Goal: Task Accomplishment & Management: Manage account settings

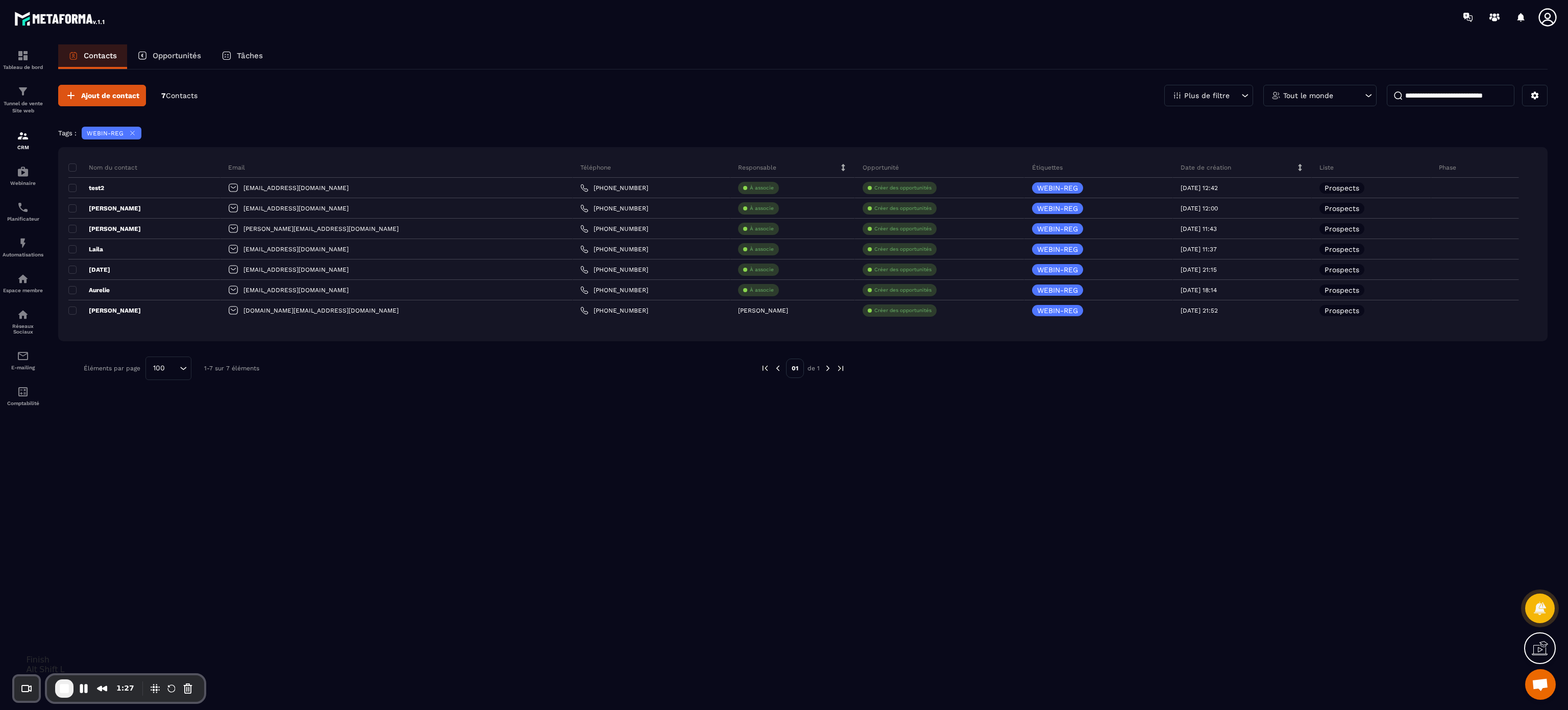
click at [63, 691] on span "End Recording" at bounding box center [65, 688] width 12 height 12
click at [1545, 601] on icon at bounding box center [1539, 608] width 15 height 15
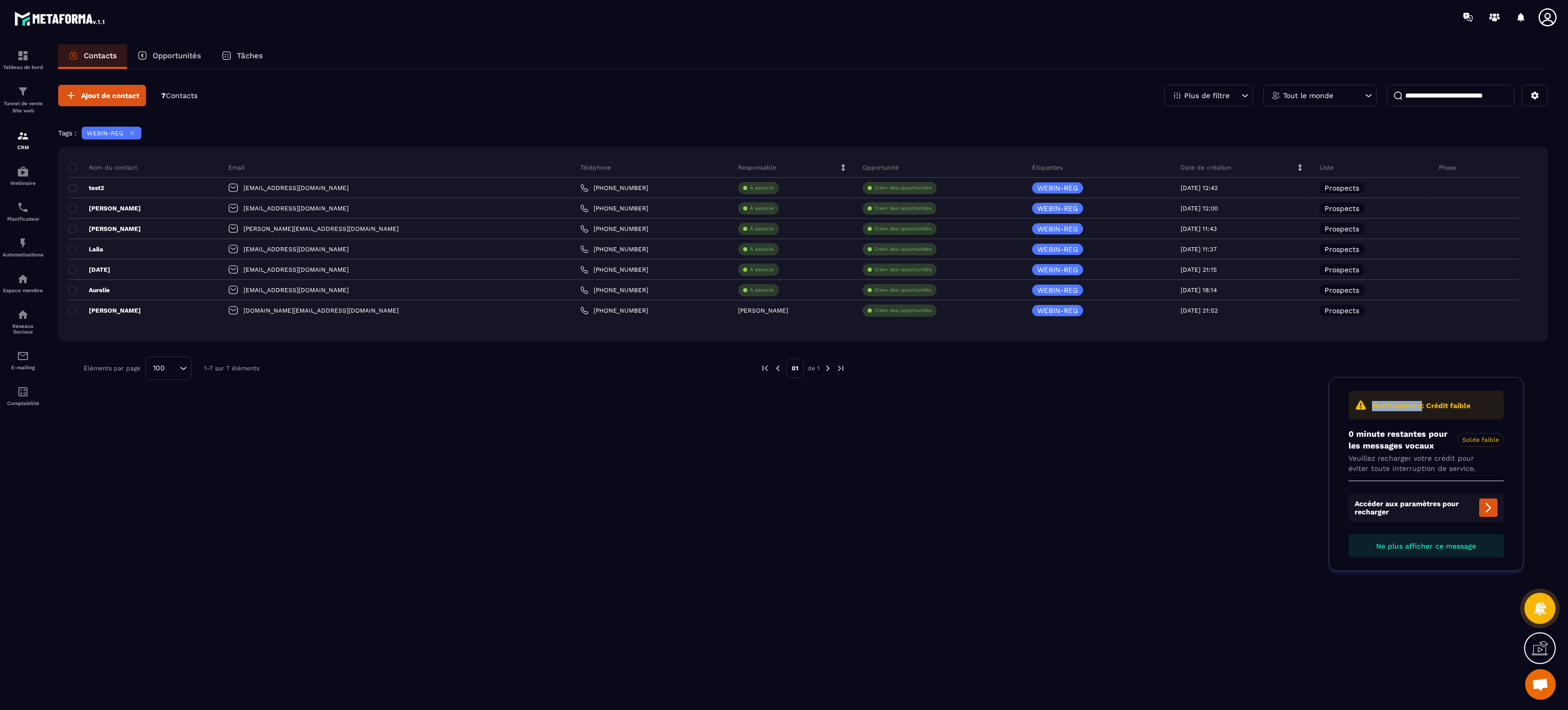
click at [1545, 601] on icon at bounding box center [1539, 608] width 15 height 15
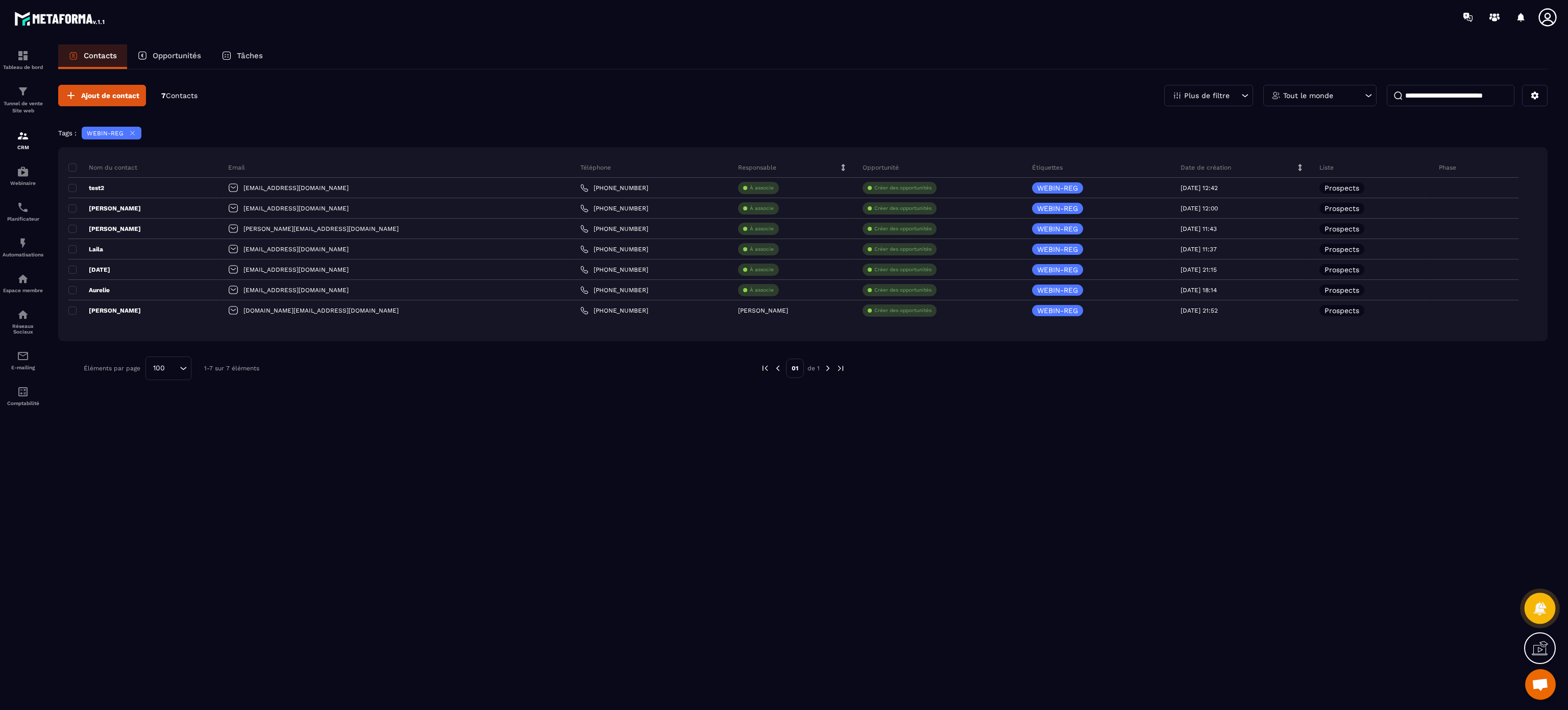
click at [1538, 603] on icon at bounding box center [1539, 608] width 15 height 15
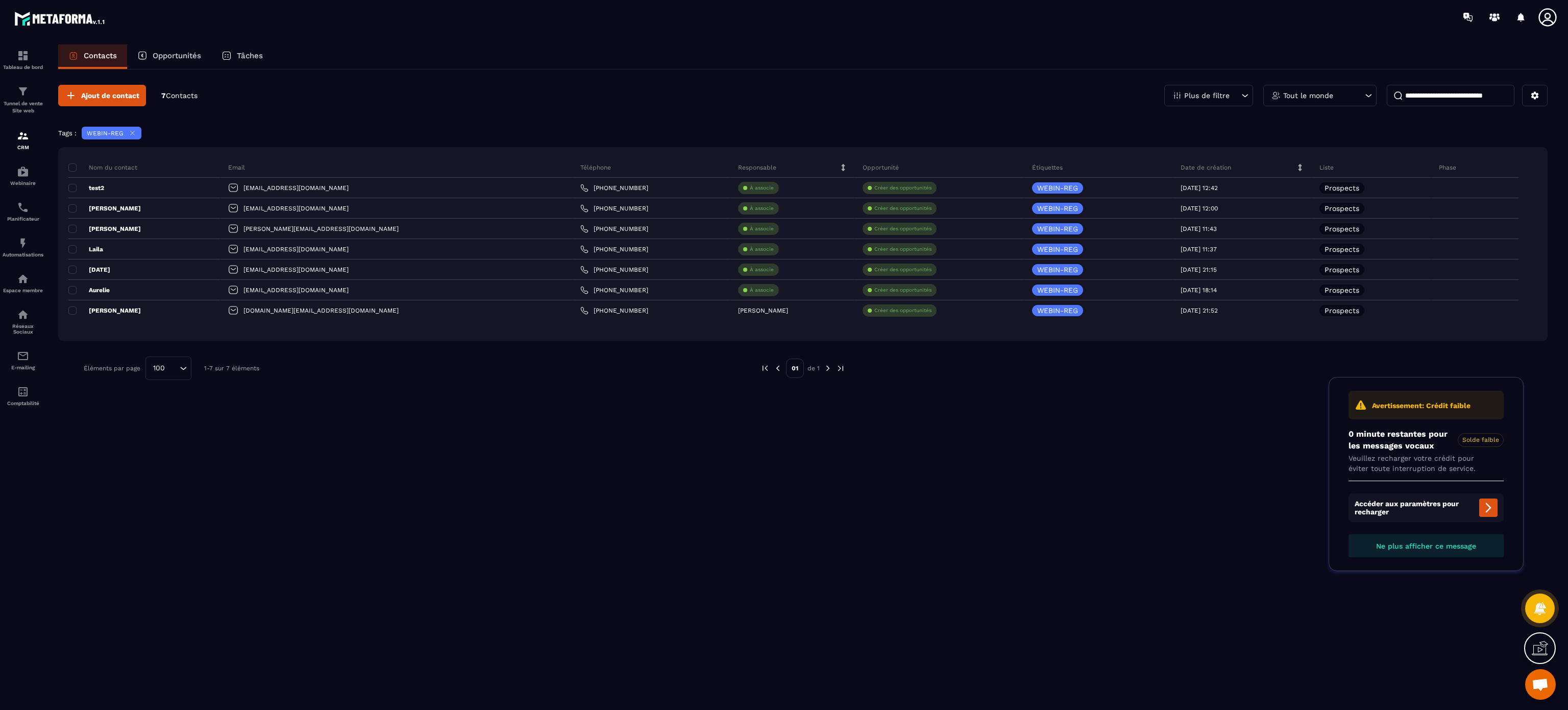
click at [1542, 14] on icon at bounding box center [1548, 18] width 21 height 21
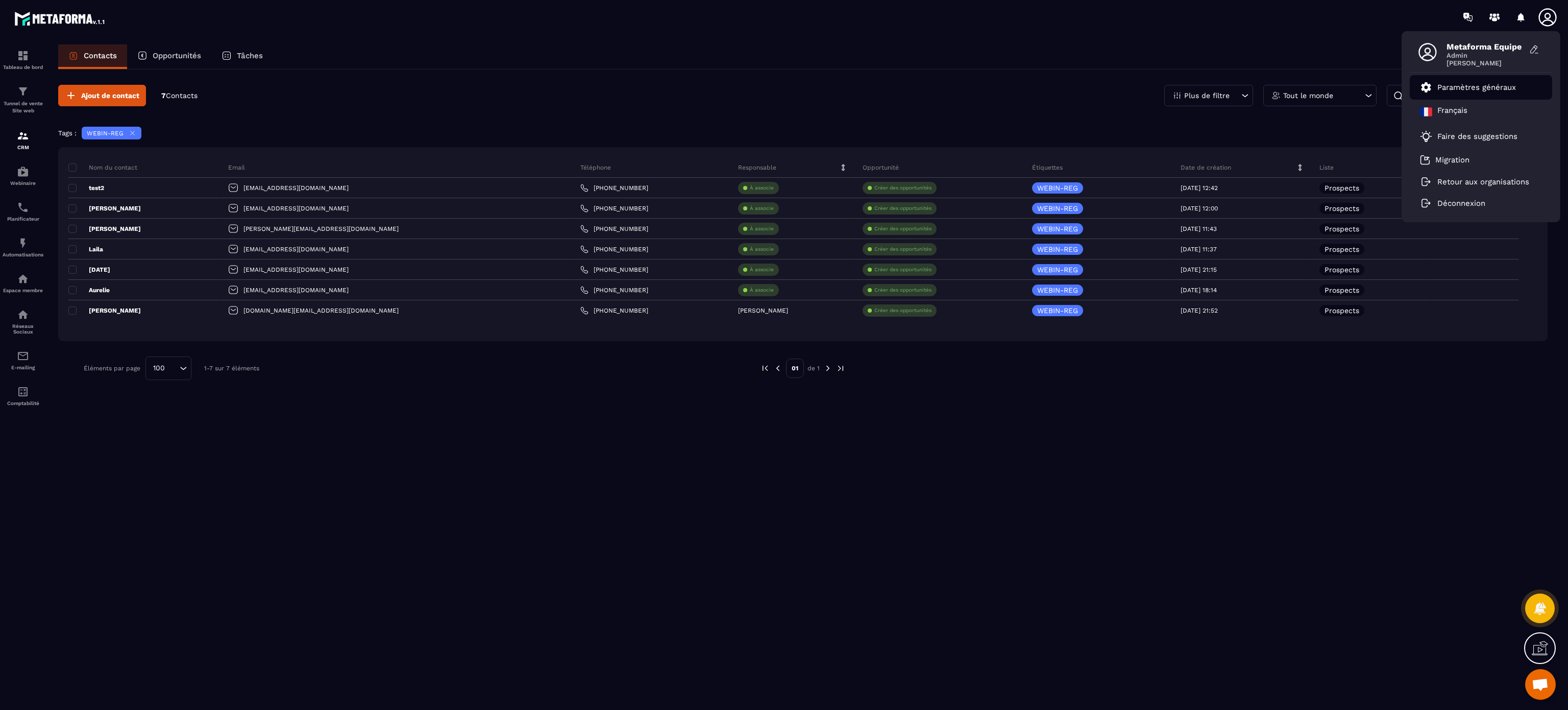
click at [1472, 76] on li "Paramètres généraux" at bounding box center [1481, 87] width 142 height 24
click at [1487, 87] on p "Paramètres généraux" at bounding box center [1476, 87] width 79 height 9
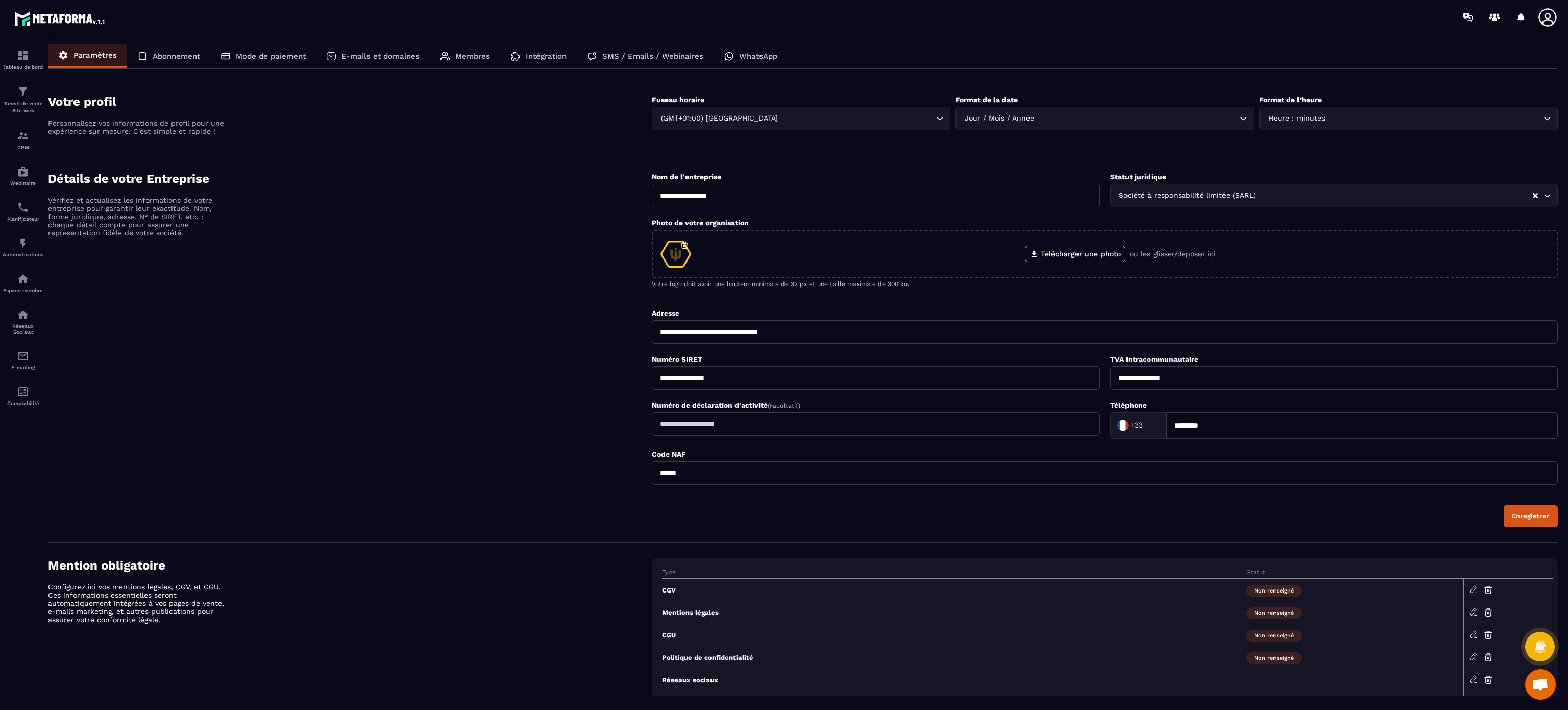
click at [618, 52] on p "SMS / Emails / Webinaires" at bounding box center [653, 56] width 101 height 9
